Goal: Information Seeking & Learning: Learn about a topic

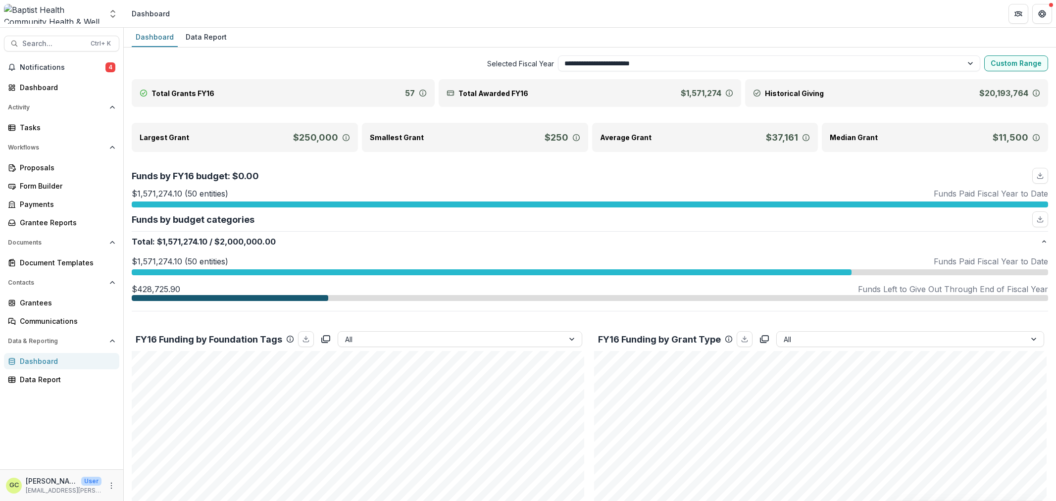
select select "**********"
click at [48, 301] on div "Grantees" at bounding box center [66, 303] width 92 height 10
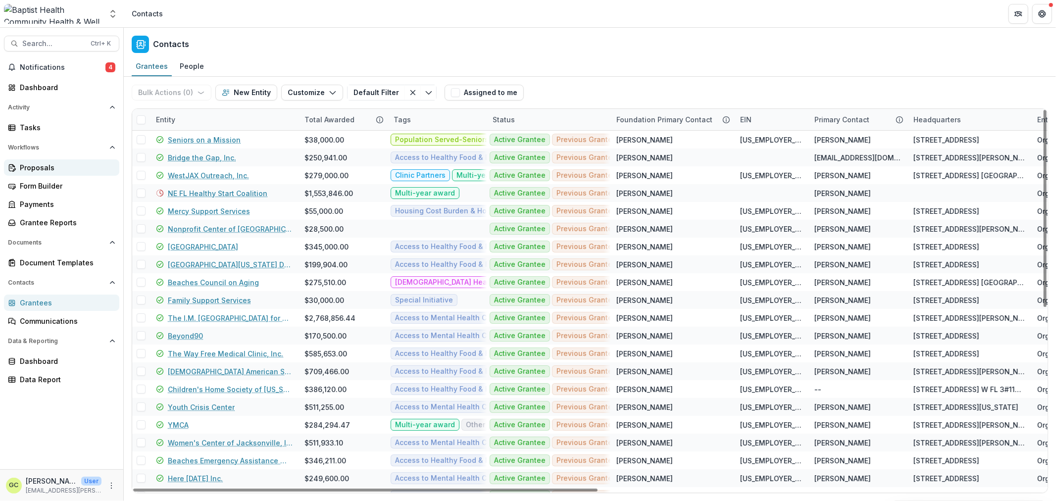
click at [47, 166] on div "Proposals" at bounding box center [66, 167] width 92 height 10
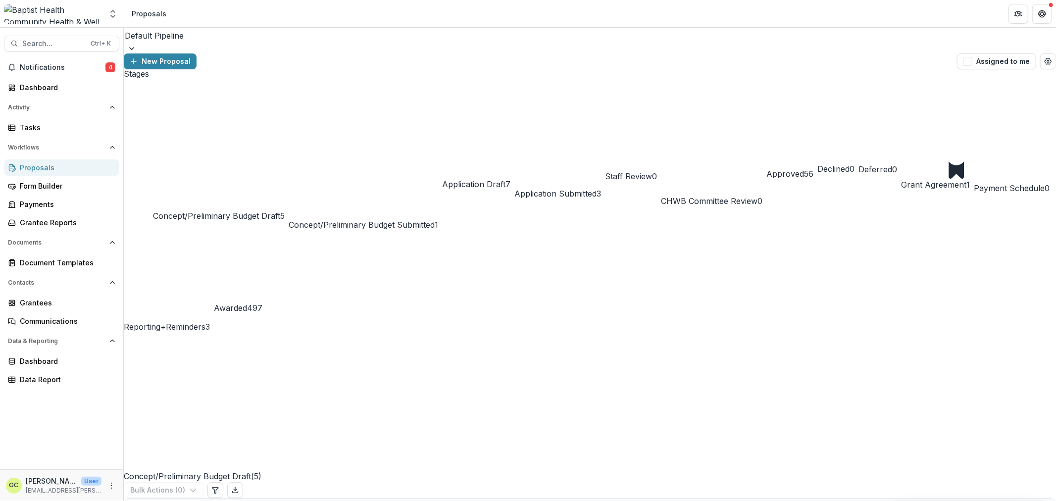
click at [216, 44] on div at bounding box center [590, 49] width 932 height 10
click at [47, 299] on div "Grantees" at bounding box center [66, 303] width 92 height 10
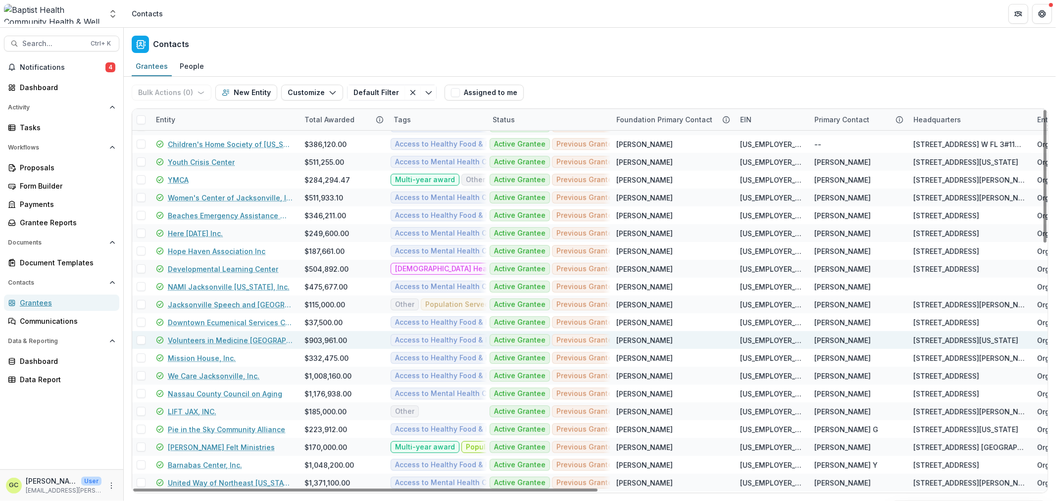
scroll to position [292, 0]
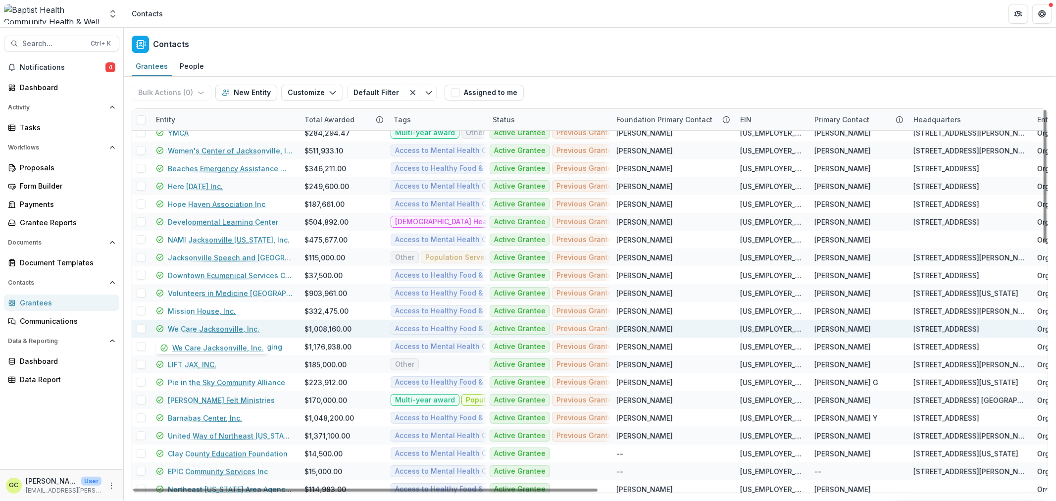
click at [189, 326] on link "We Care Jacksonville, Inc." at bounding box center [214, 329] width 92 height 10
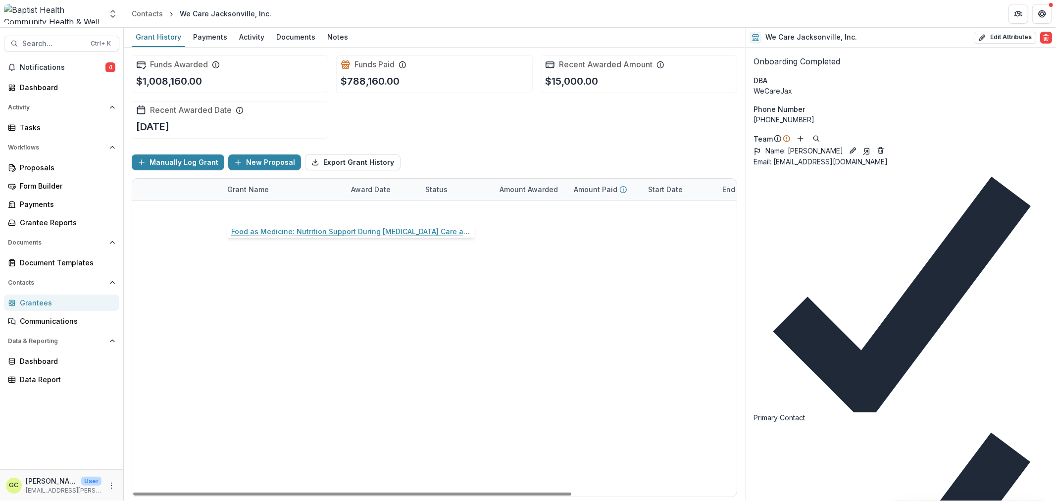
click at [304, 208] on link "Food as Medicine: Nutrition Support During [MEDICAL_DATA] Care and Survivorship" at bounding box center [283, 211] width 112 height 10
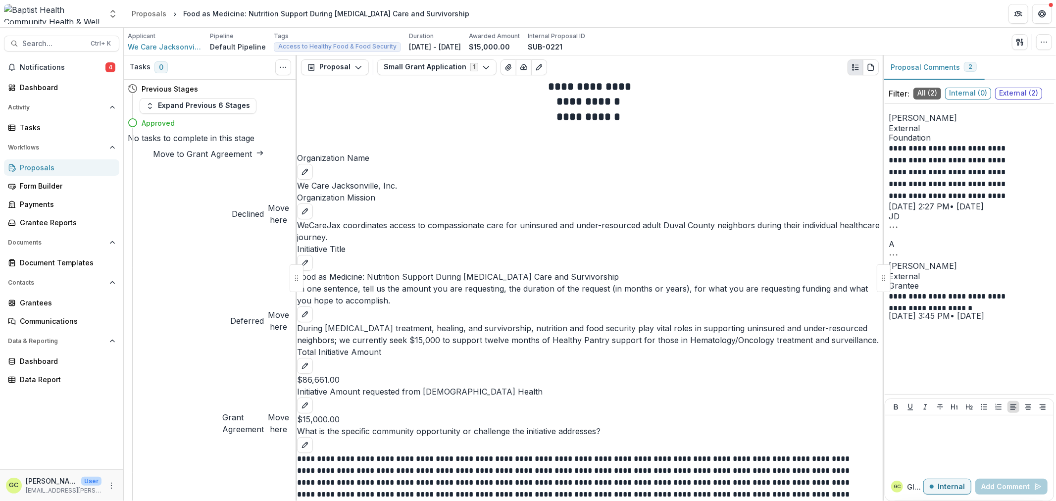
scroll to position [1899, 0]
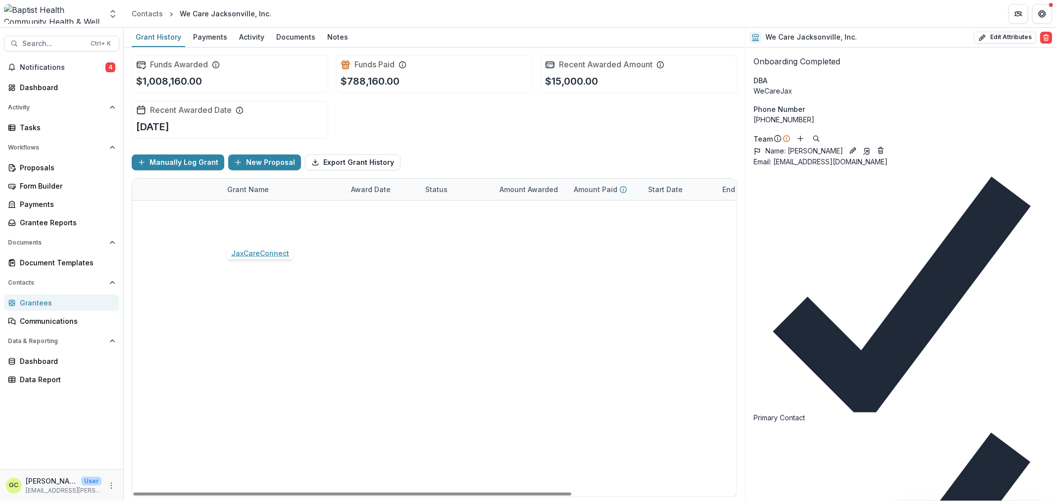
click at [265, 232] on link "JaxCareConnect" at bounding box center [256, 232] width 58 height 10
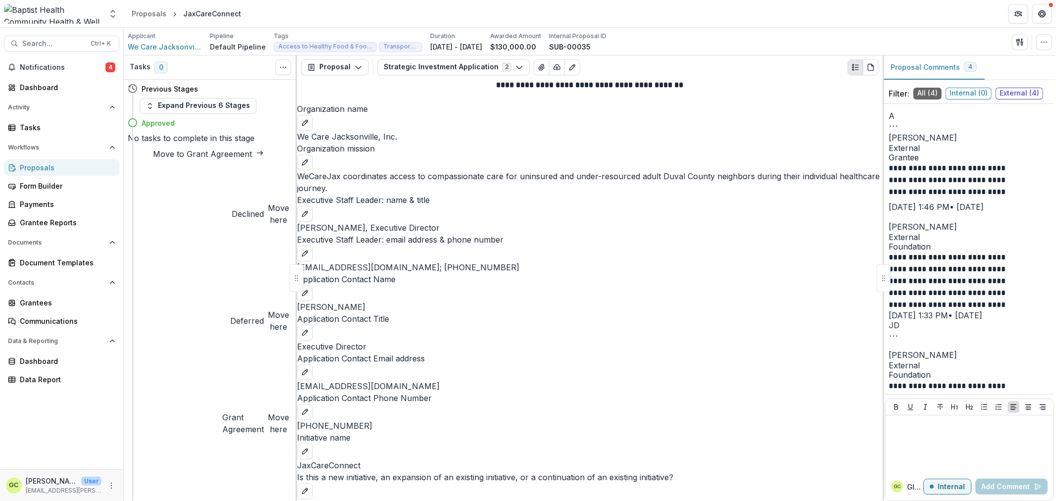
scroll to position [2286, 0]
